Goal: Use online tool/utility: Utilize a website feature to perform a specific function

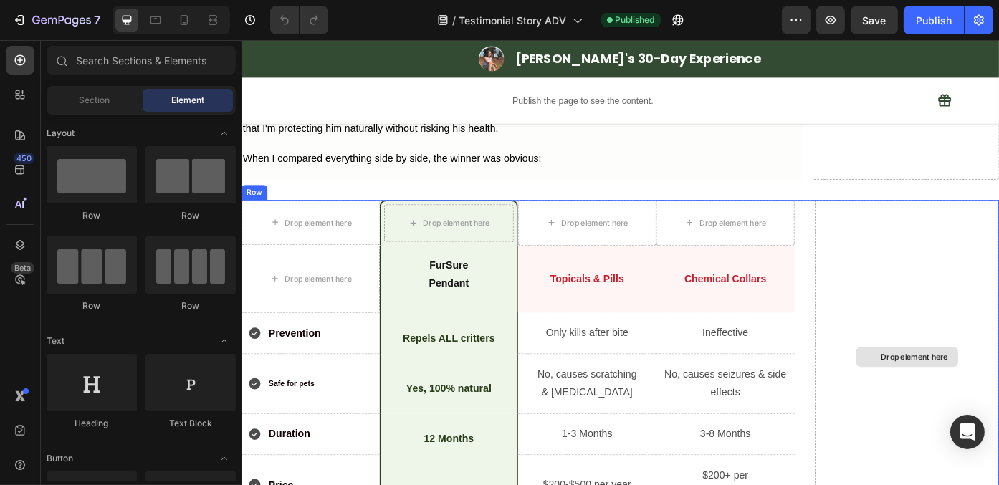
scroll to position [4872, 0]
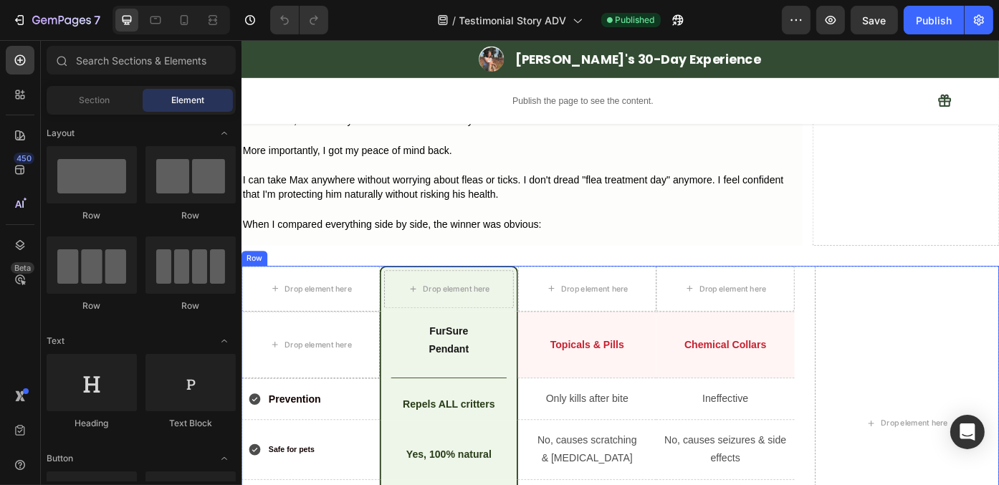
click at [870, 315] on div "Drop element here Drop element here Row Drop element here Drop element here Row…" at bounding box center [671, 476] width 860 height 358
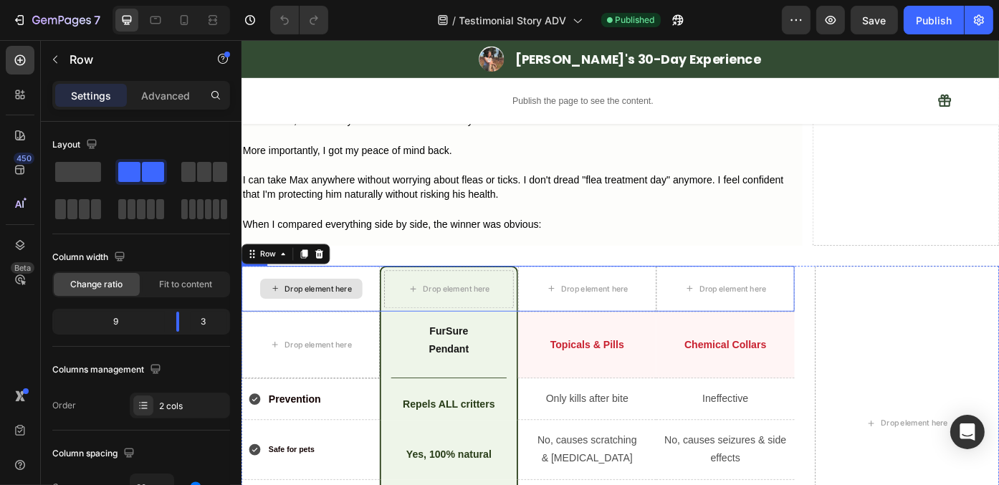
click at [393, 327] on div "Drop element here" at bounding box center [319, 323] width 157 height 52
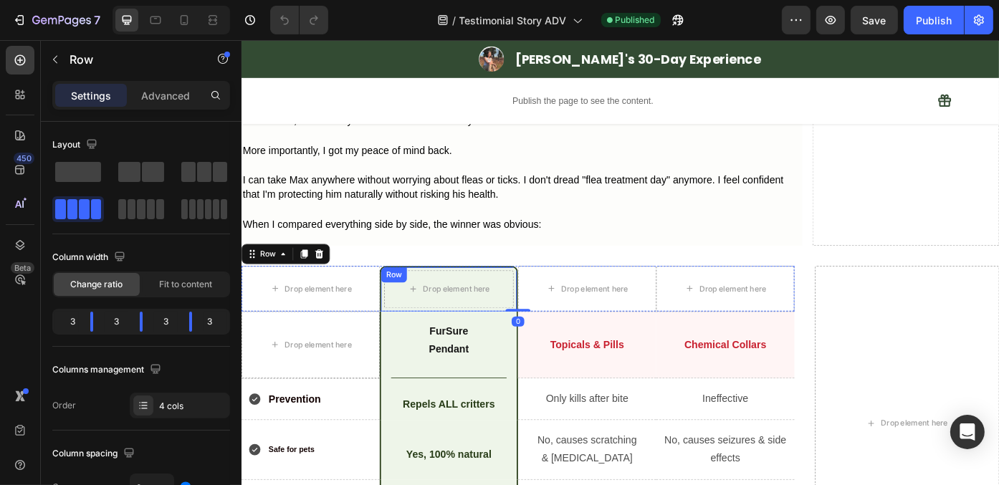
scroll to position [4944, 0]
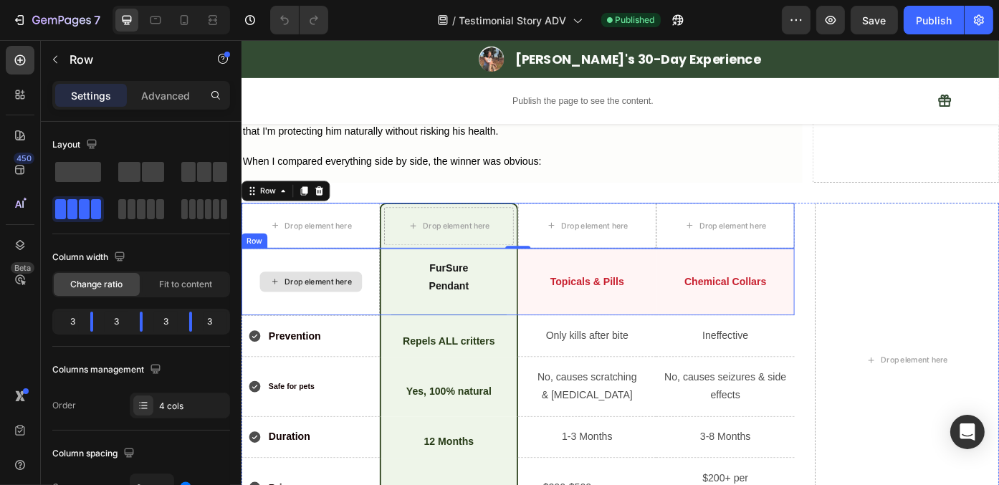
click at [389, 336] on div "Drop element here" at bounding box center [319, 315] width 157 height 77
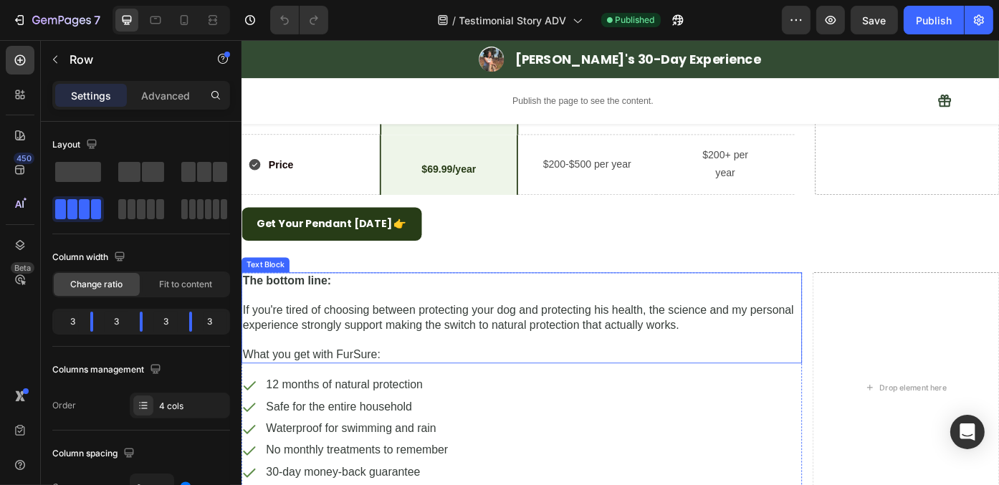
scroll to position [5302, 0]
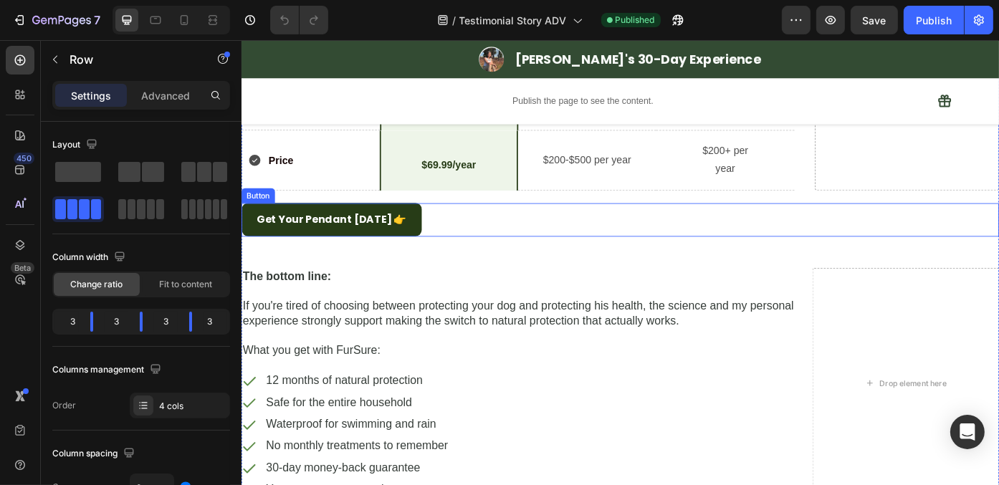
click at [474, 237] on div "Get Your Pendant [DATE] 👉 Button" at bounding box center [671, 244] width 860 height 38
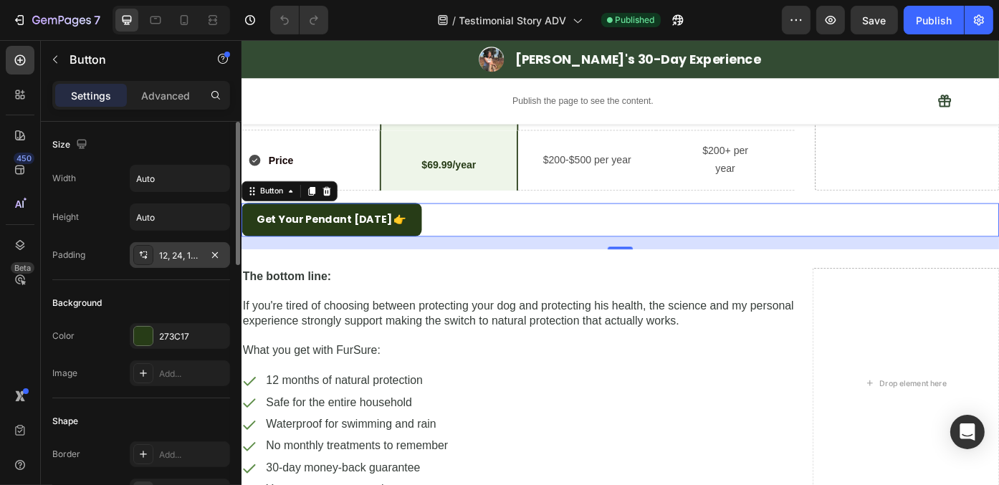
click at [173, 254] on div "12, 24, 12, 24" at bounding box center [180, 255] width 42 height 13
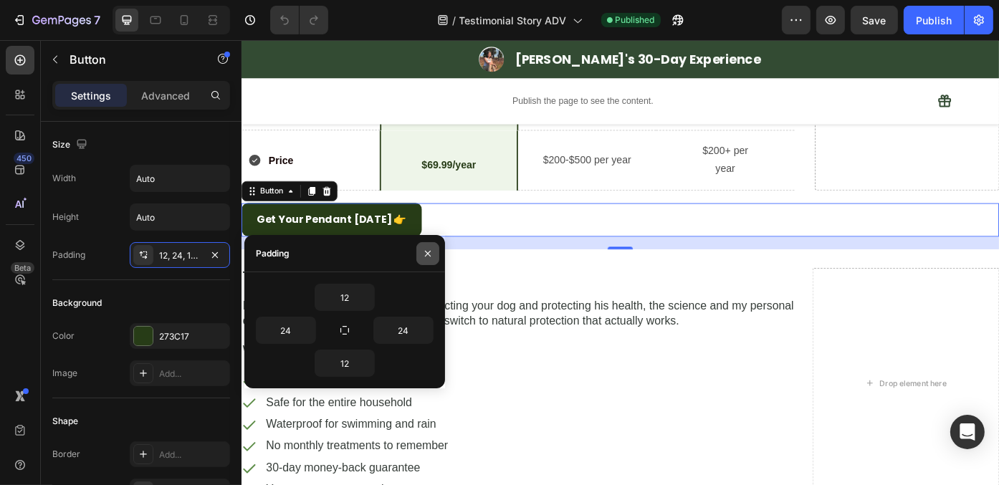
click at [436, 261] on button "button" at bounding box center [427, 253] width 23 height 23
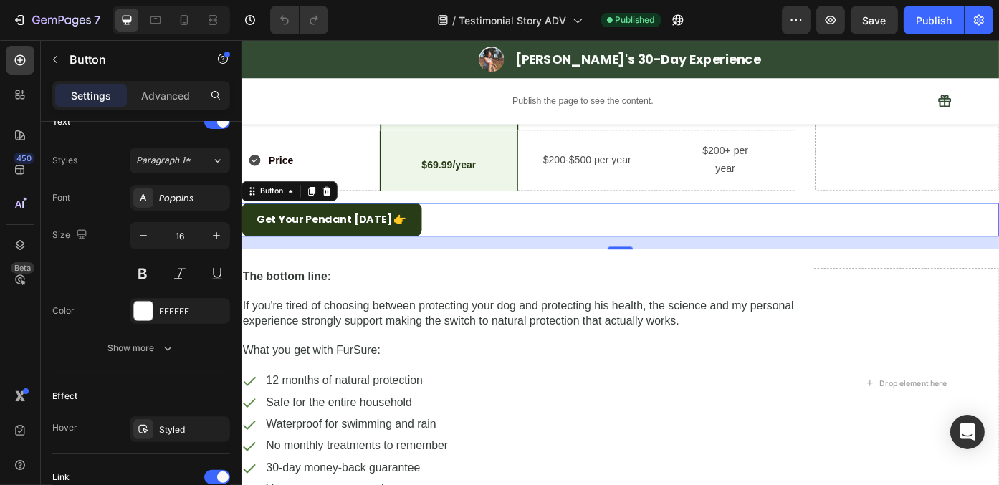
scroll to position [732, 0]
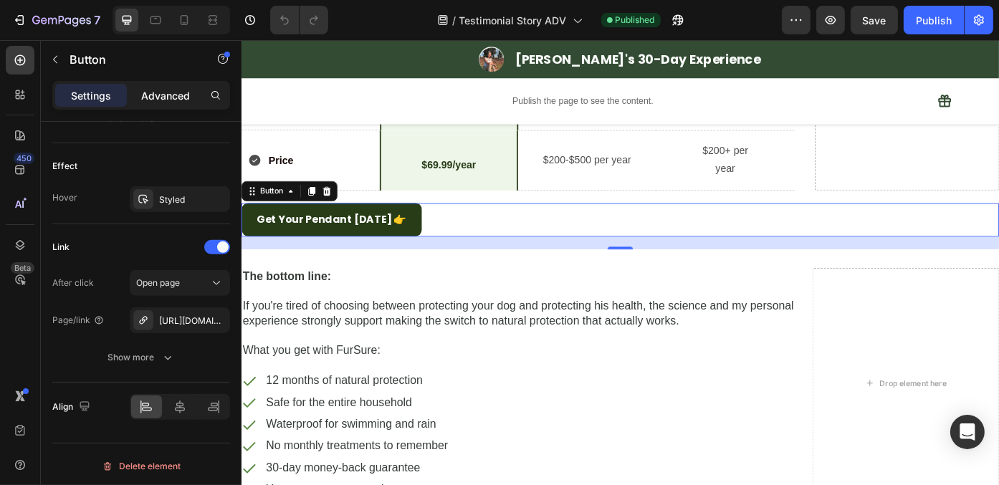
click at [183, 96] on p "Advanced" at bounding box center [165, 95] width 49 height 15
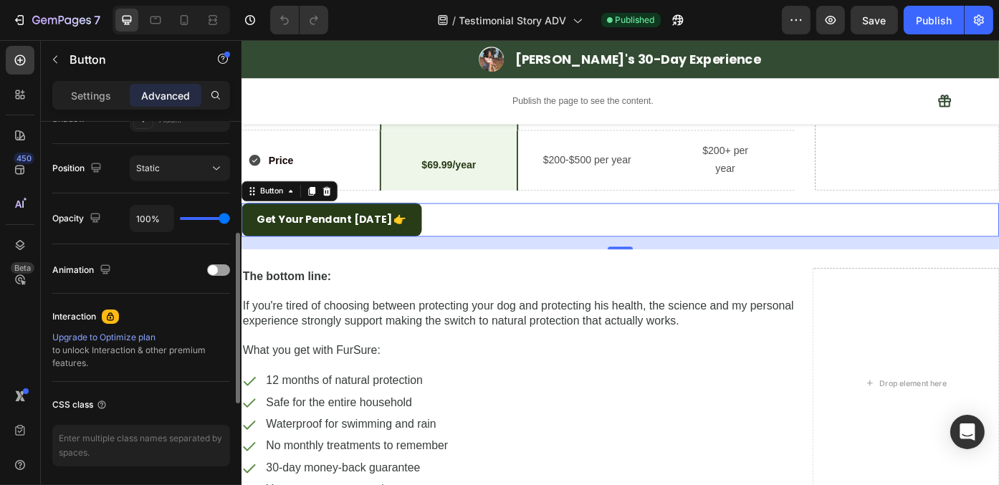
scroll to position [430, 0]
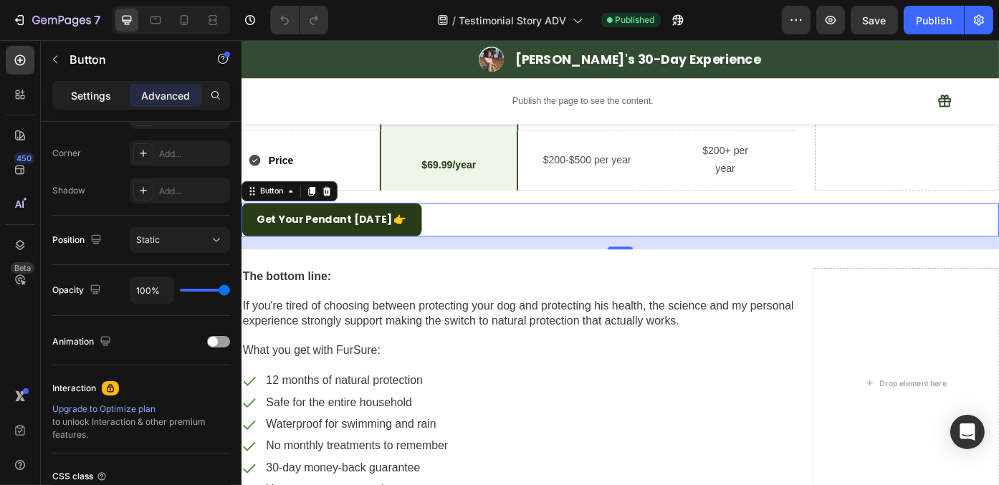
click at [82, 96] on p "Settings" at bounding box center [91, 95] width 40 height 15
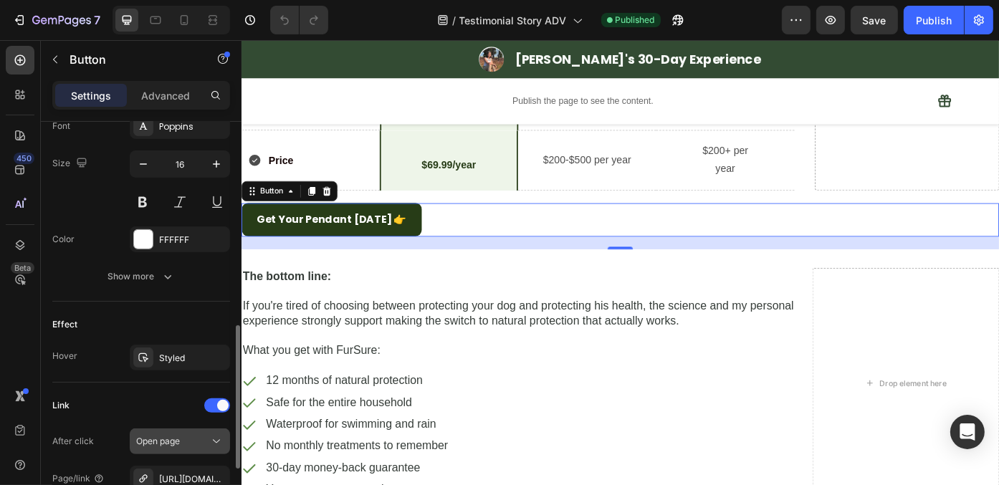
scroll to position [732, 0]
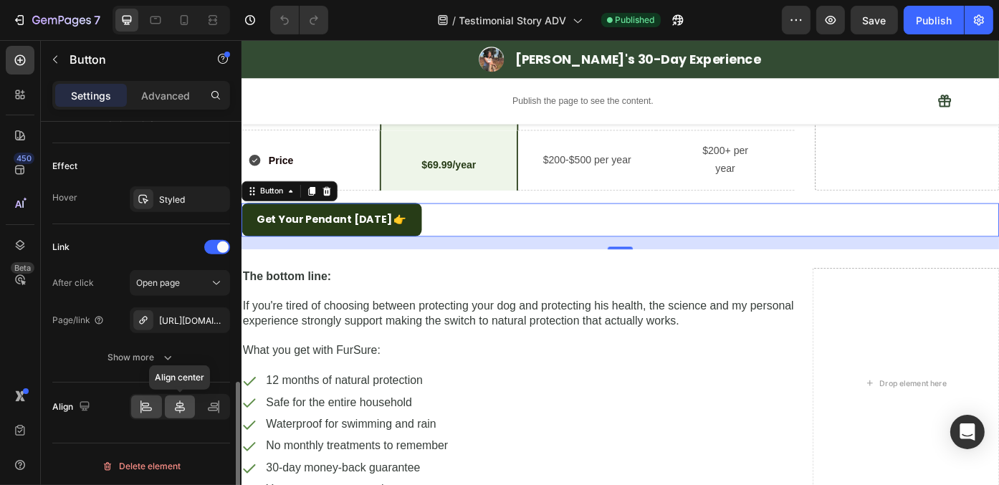
click at [179, 409] on icon at bounding box center [180, 407] width 14 height 14
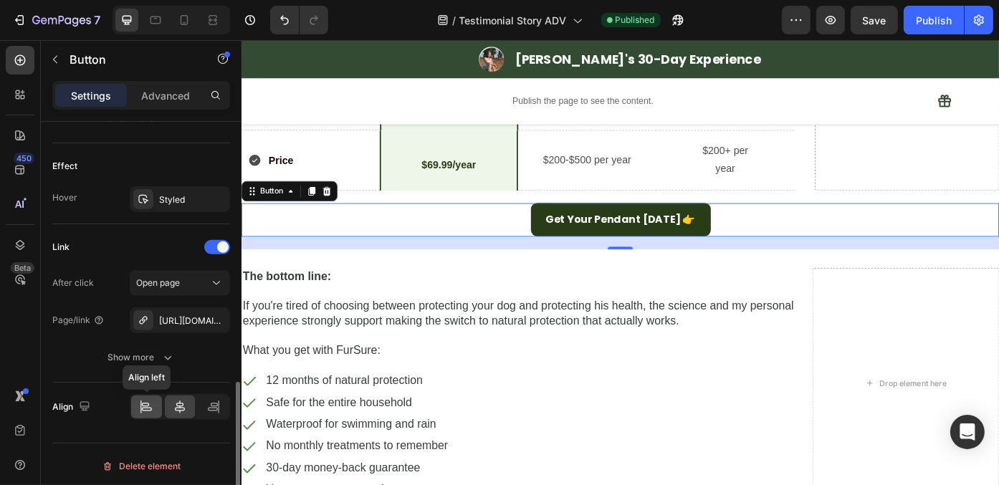
click at [152, 402] on icon at bounding box center [146, 407] width 14 height 14
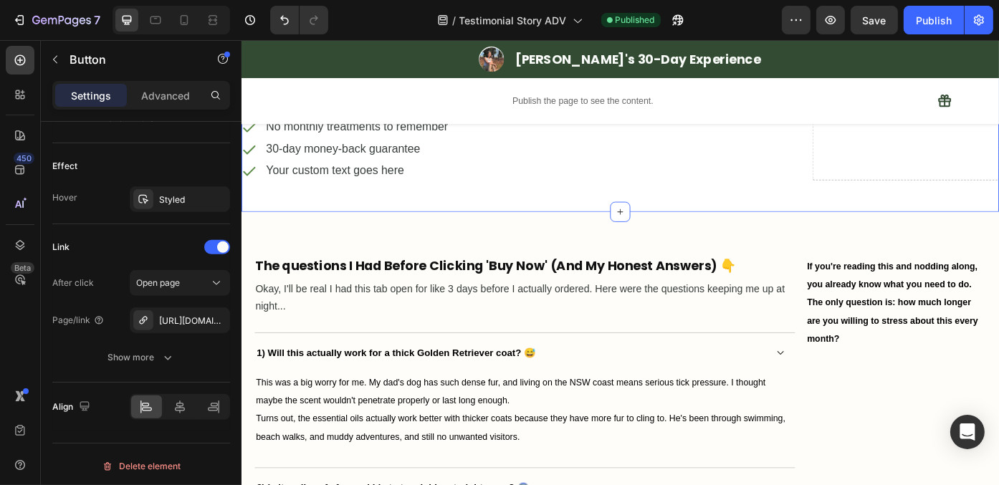
scroll to position [5660, 0]
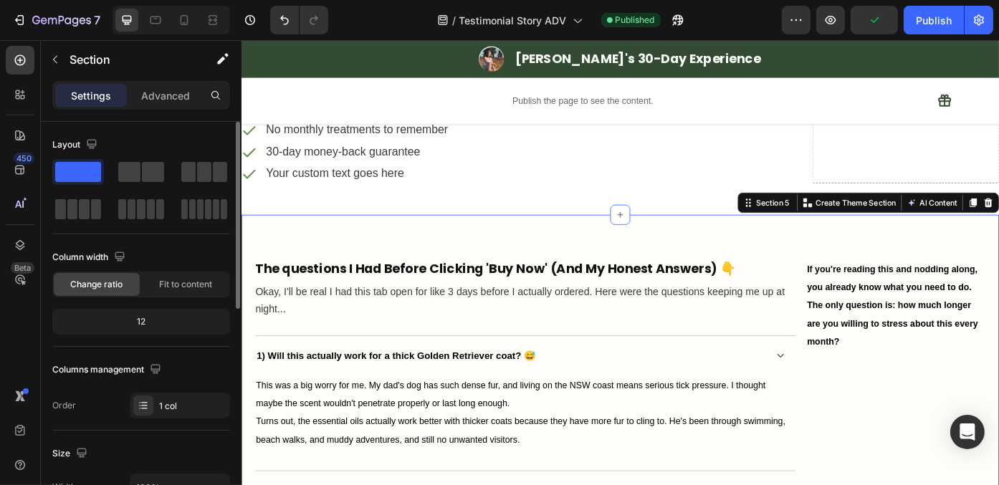
scroll to position [5803, 0]
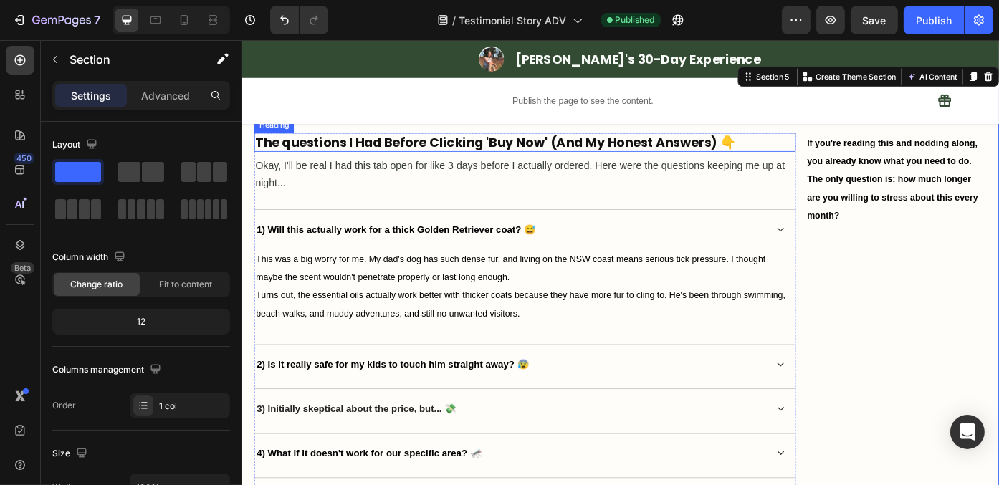
click at [853, 149] on h2 "The questions I Had Before Clicking 'Buy Now' (And My Honest Answers) 👇" at bounding box center [562, 155] width 615 height 21
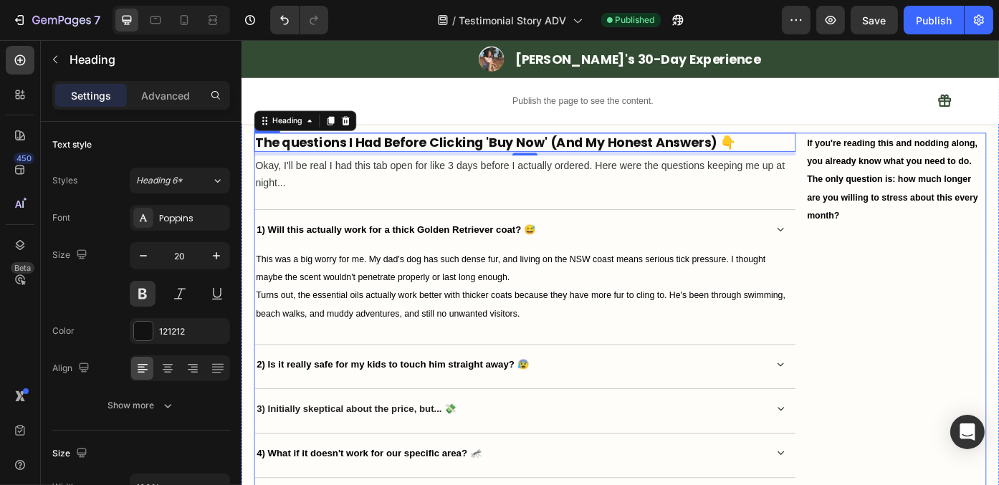
click at [869, 145] on div "The questions I Had Before Clicking 'Buy Now' (And My Honest Answers) 👇 Heading…" at bounding box center [670, 372] width 831 height 454
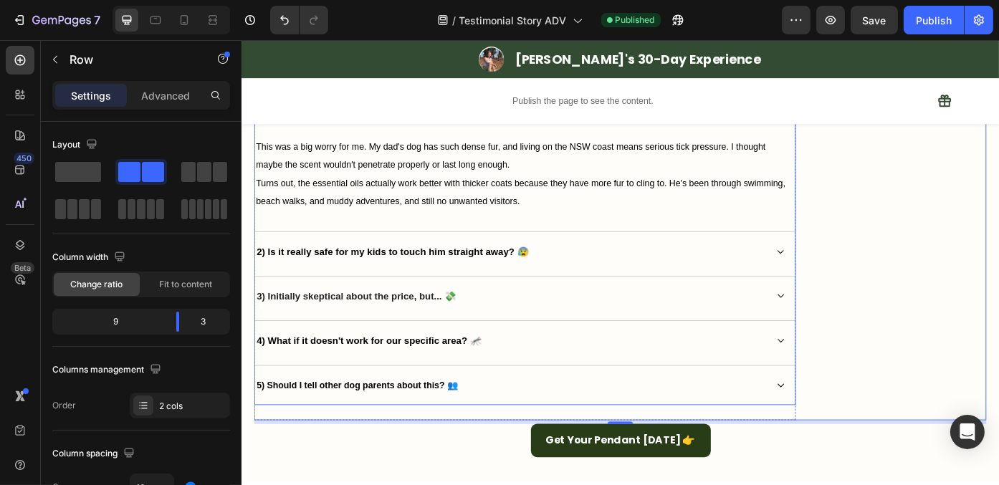
scroll to position [6095, 0]
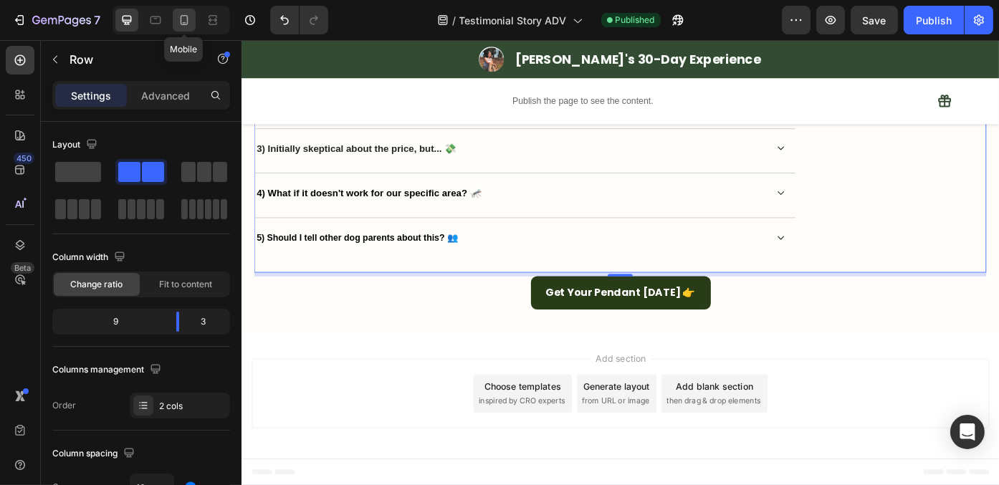
click at [177, 21] on icon at bounding box center [184, 20] width 14 height 14
type input "100%"
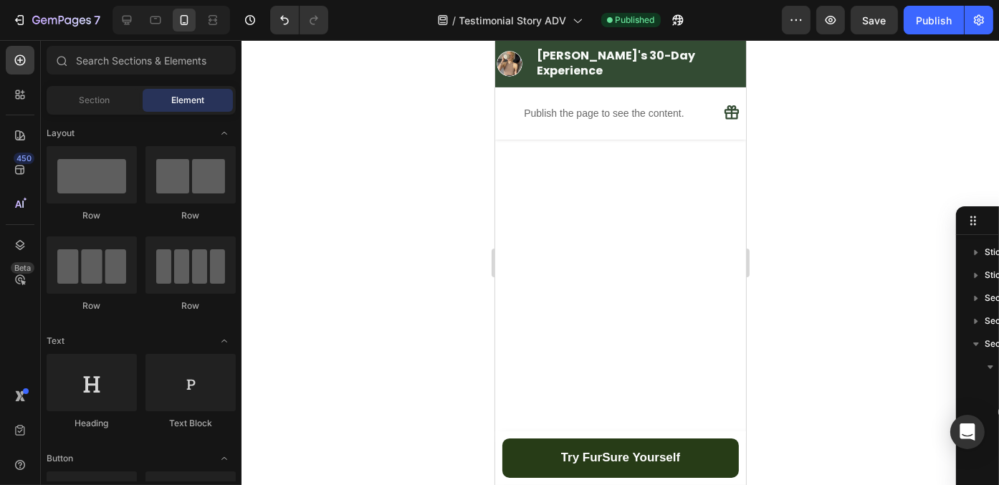
scroll to position [5834, 0]
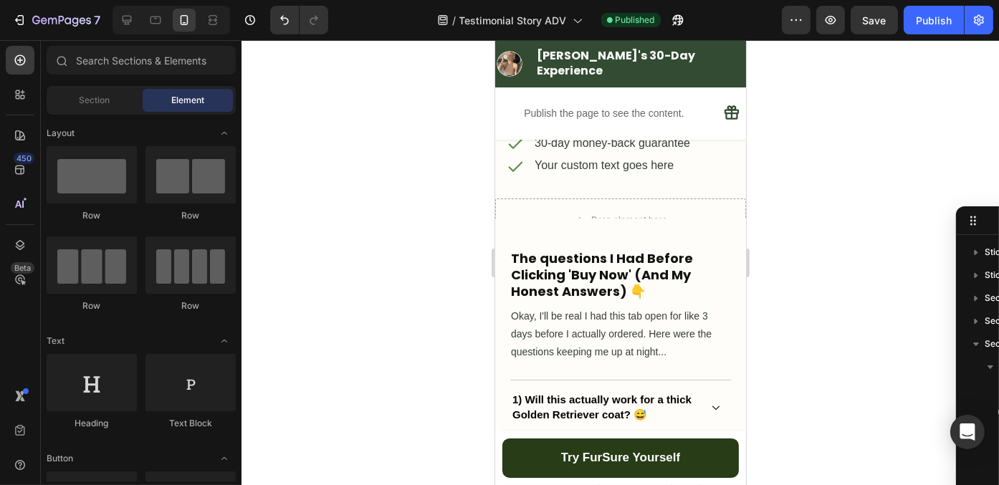
drag, startPoint x: 739, startPoint y: 408, endPoint x: 1318, endPoint y: 145, distance: 635.5
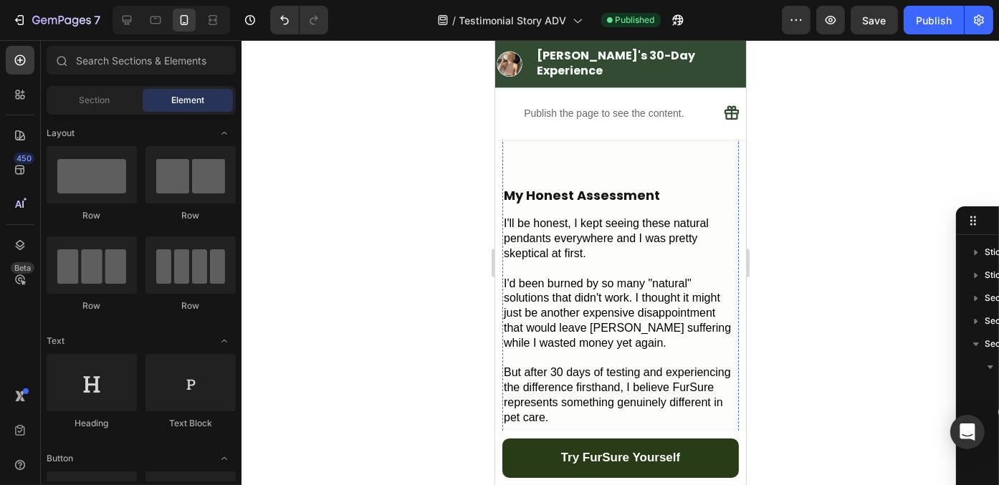
scroll to position [3828, 0]
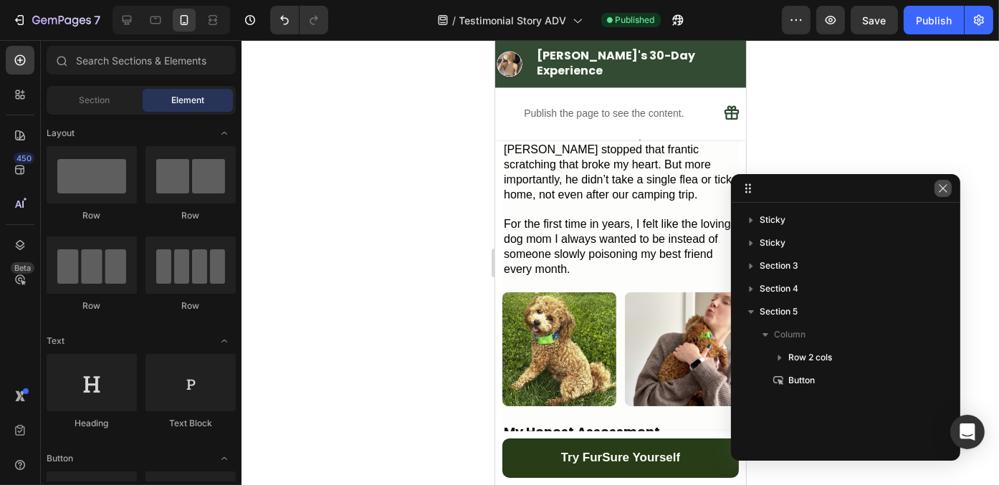
drag, startPoint x: 980, startPoint y: 223, endPoint x: 935, endPoint y: 190, distance: 55.9
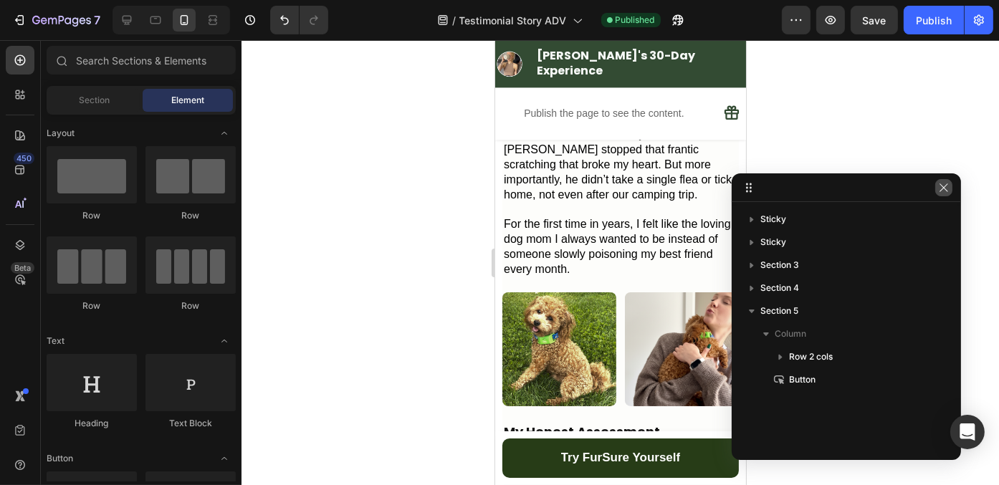
click at [948, 185] on icon "button" at bounding box center [943, 187] width 11 height 11
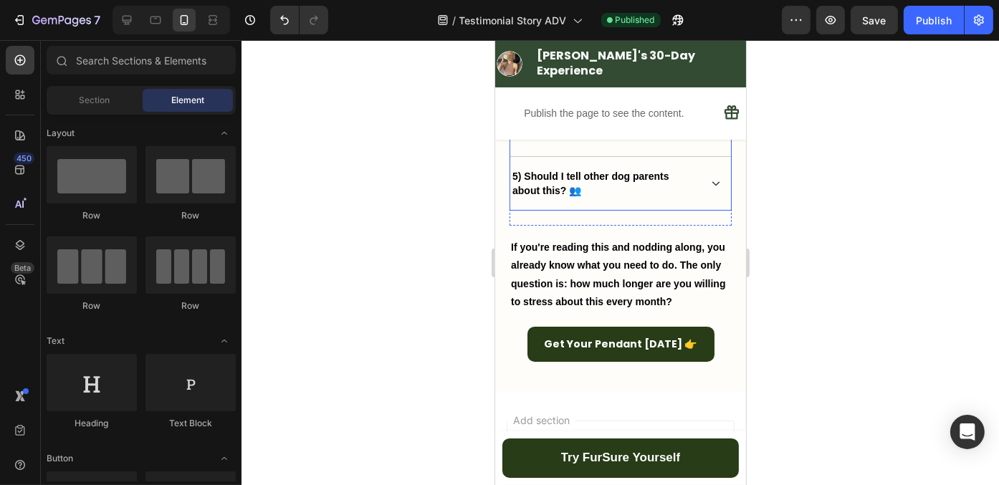
scroll to position [6479, 0]
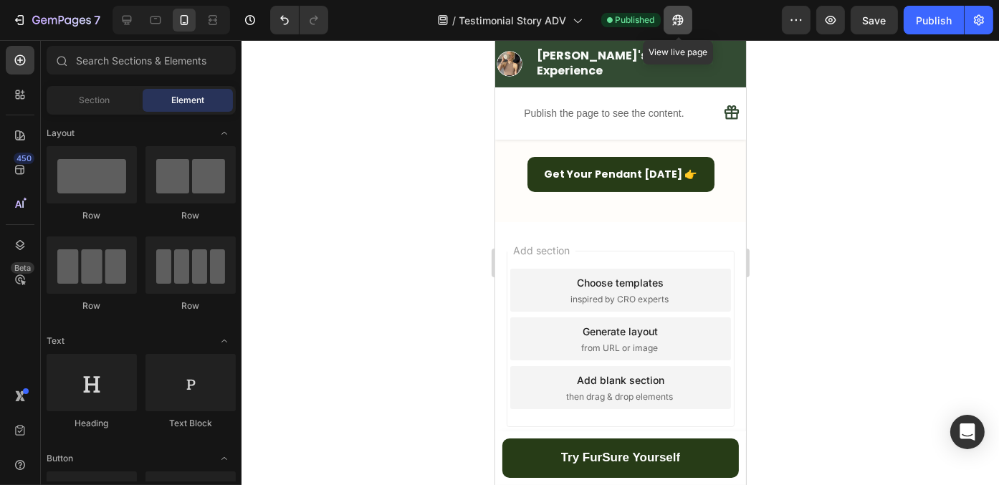
click at [673, 24] on icon "button" at bounding box center [674, 23] width 4 height 4
